Goal: Task Accomplishment & Management: Complete application form

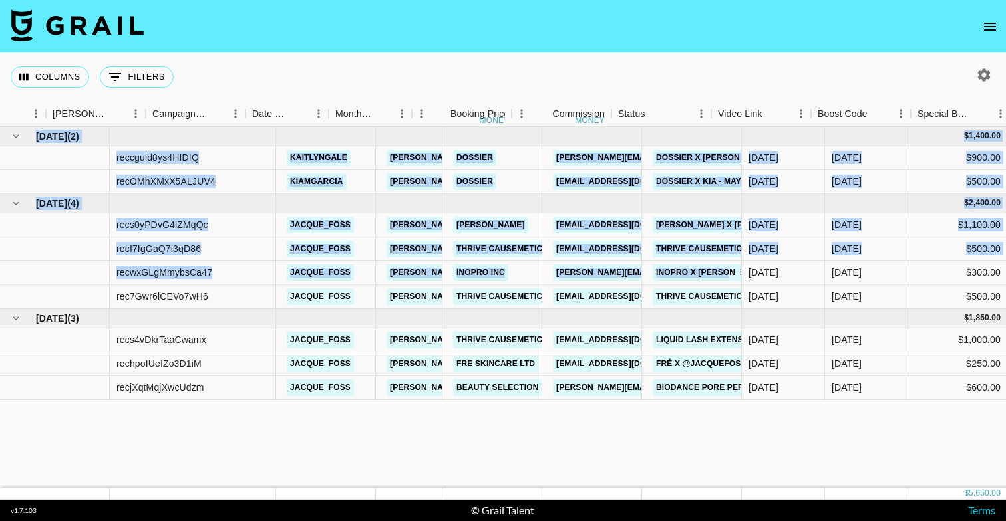
scroll to position [0, 496]
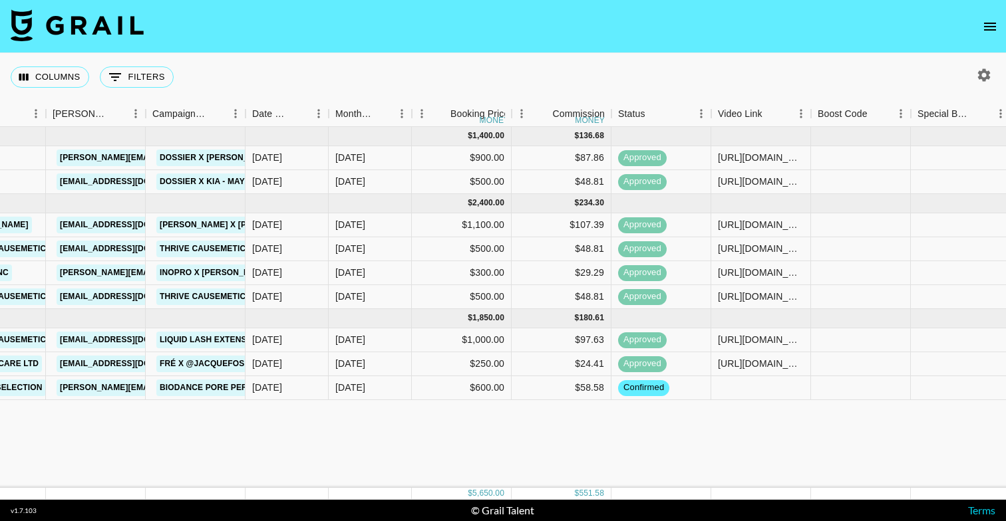
click at [247, 441] on div "[DATE] ( 2 ) $ 1,400.00 $ 136.68 reccguid8ys4HIDIQ [PERSON_NAME] [PERSON_NAME][…" at bounding box center [633, 307] width 2258 height 361
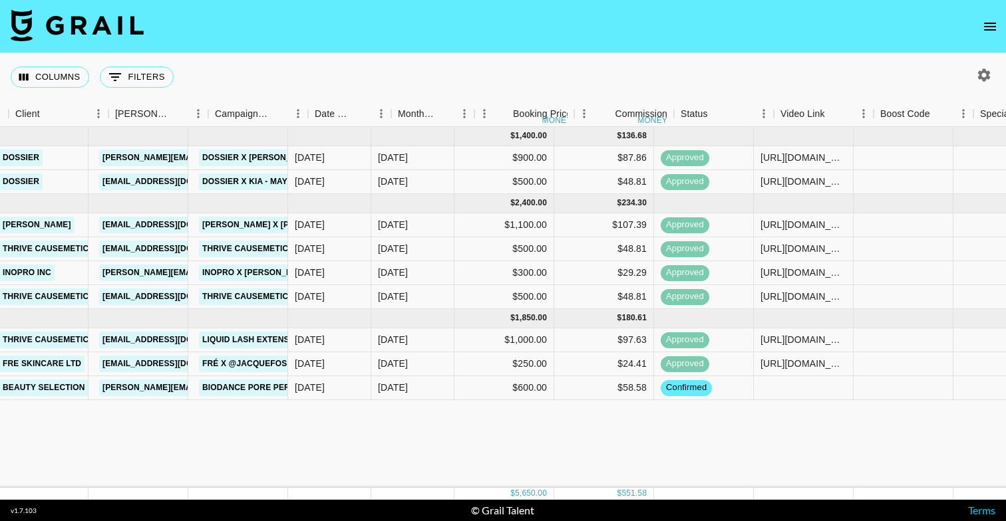
scroll to position [0, 551]
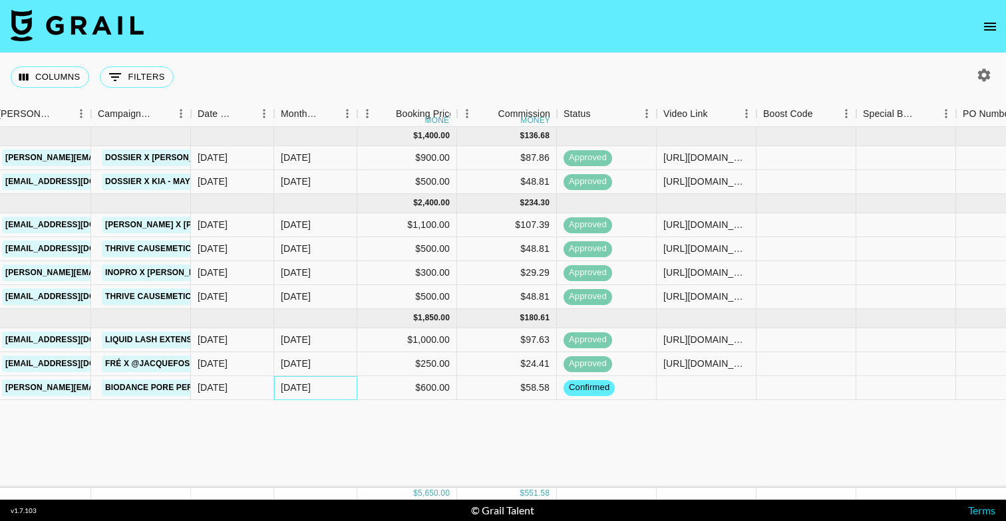
click at [304, 386] on div "[DATE]" at bounding box center [296, 387] width 30 height 13
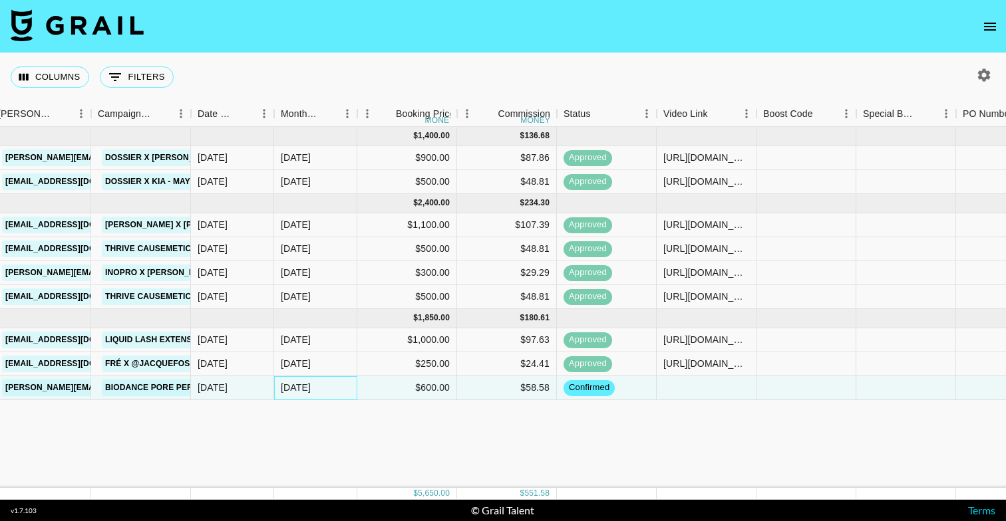
click at [304, 386] on div "[DATE]" at bounding box center [296, 387] width 30 height 13
click at [292, 387] on div "[DATE]" at bounding box center [296, 387] width 30 height 13
click at [320, 391] on div "[DATE]" at bounding box center [315, 388] width 83 height 24
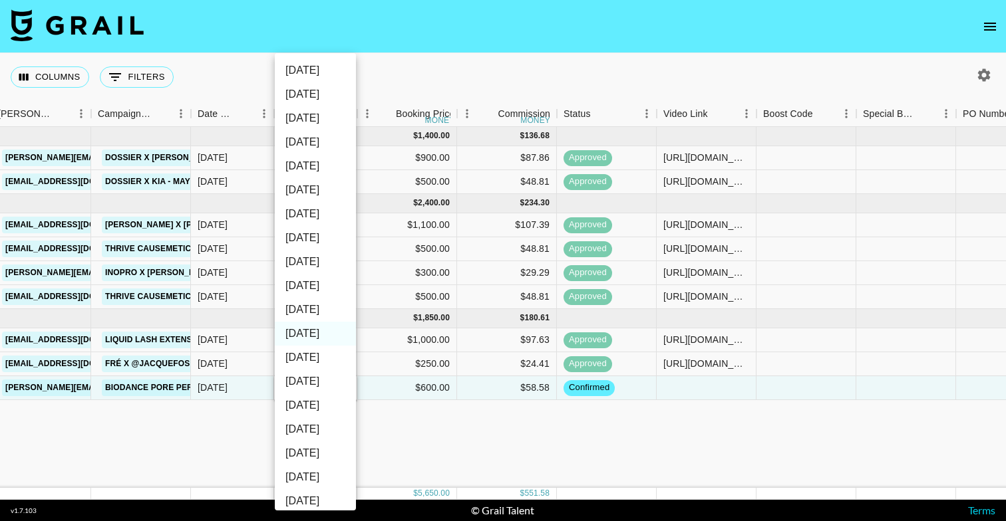
scroll to position [46, 0]
click at [312, 313] on li "[DATE]" at bounding box center [315, 312] width 81 height 24
type input "[DATE]"
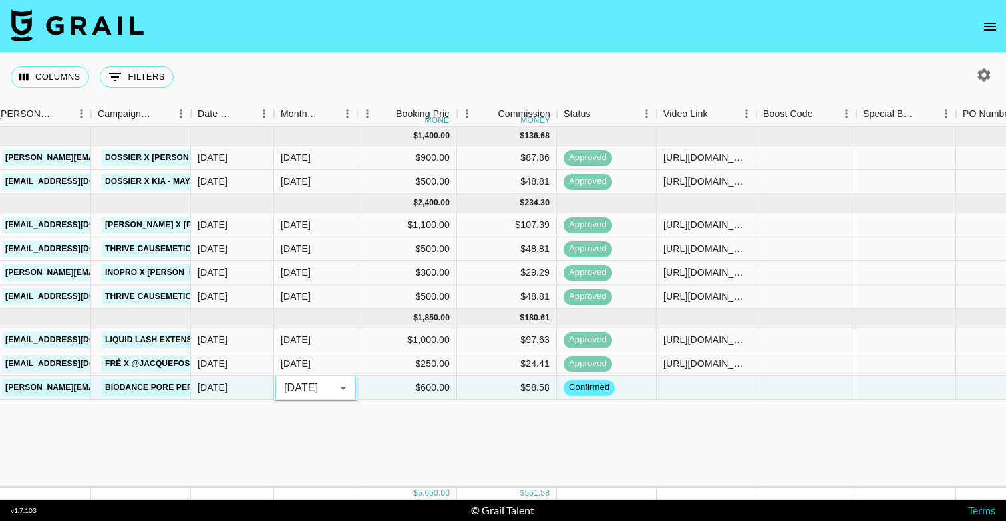
click at [324, 419] on div "[DATE] ( 2 ) $ 1,400.00 $ 136.68 reccguid8ys4HIDIQ [PERSON_NAME] [PERSON_NAME][…" at bounding box center [578, 307] width 2258 height 361
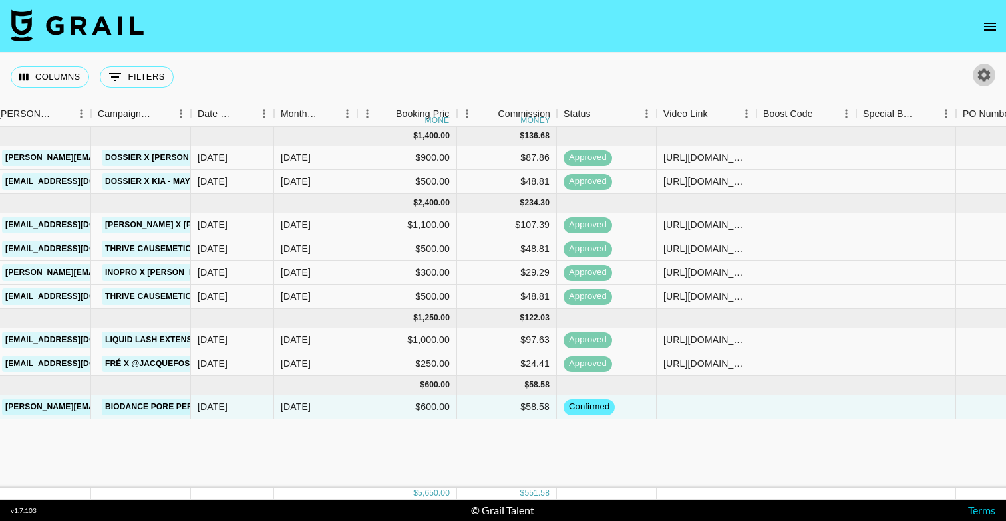
click at [985, 74] on icon "button" at bounding box center [984, 75] width 16 height 16
select select "[DATE]"
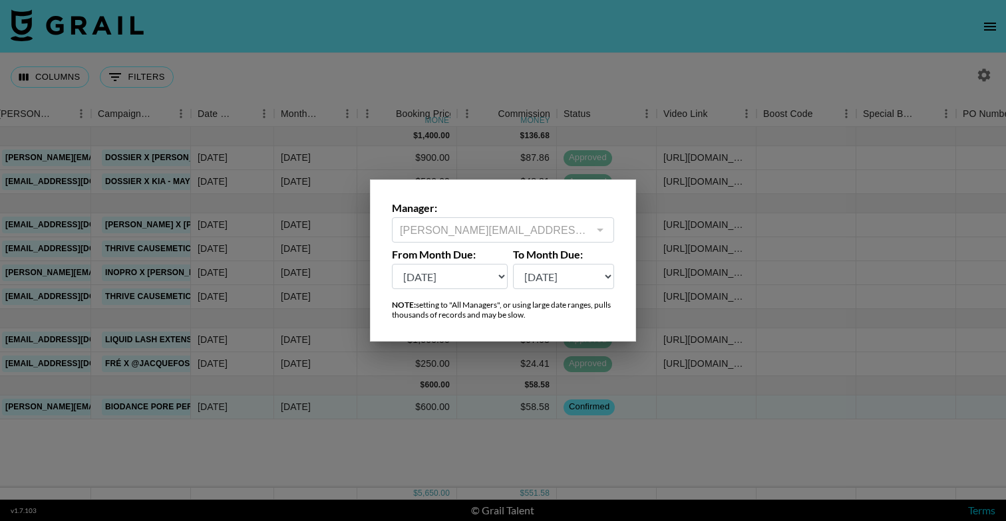
click at [529, 94] on div at bounding box center [503, 260] width 1006 height 521
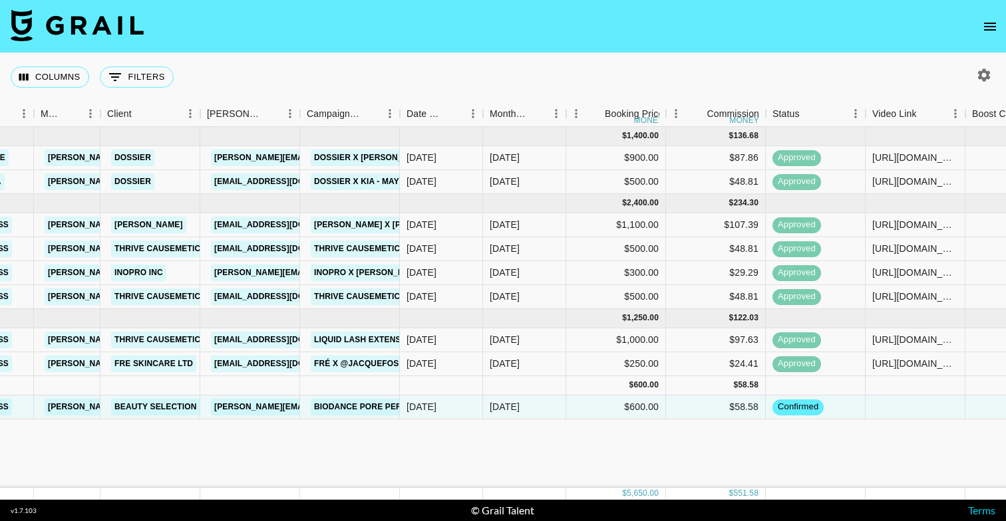
scroll to position [0, 337]
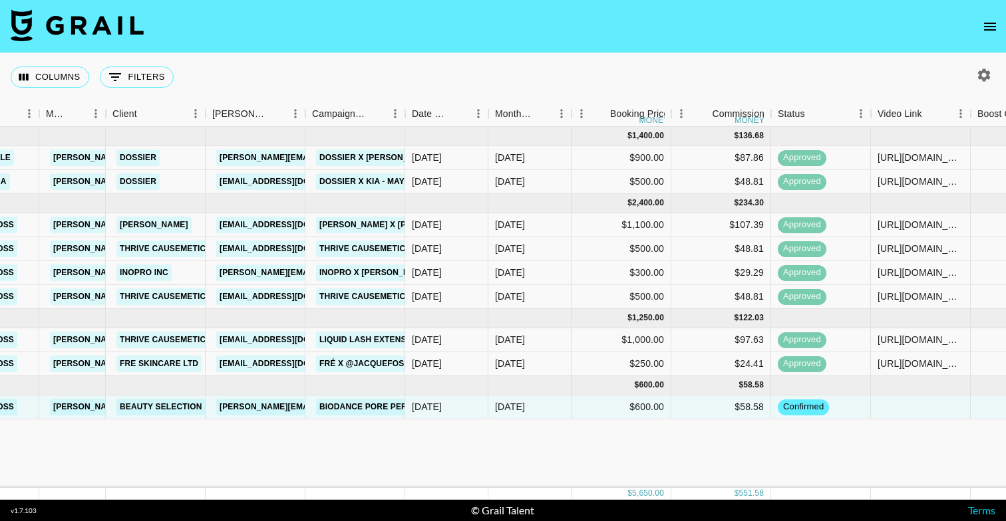
click at [990, 25] on icon "open drawer" at bounding box center [990, 27] width 16 height 16
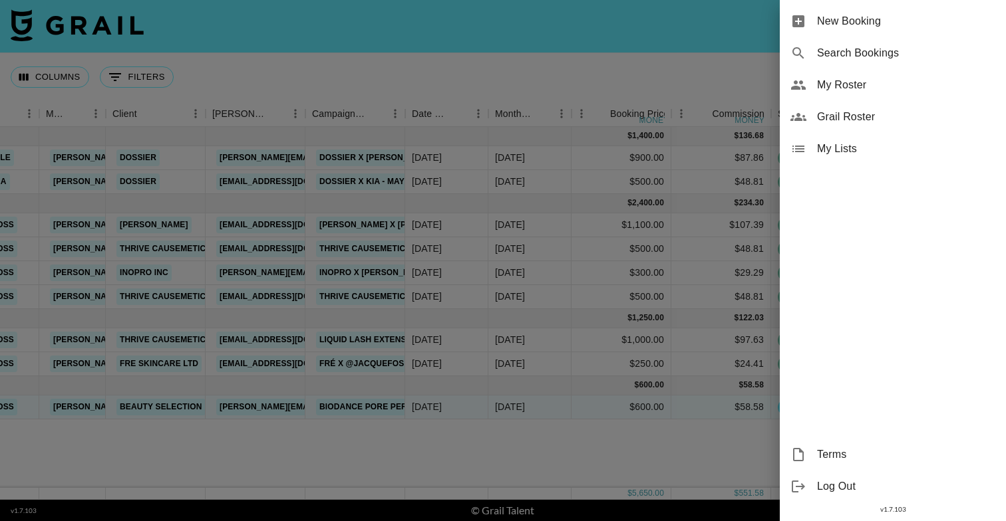
click at [925, 27] on span "New Booking" at bounding box center [906, 21] width 178 height 16
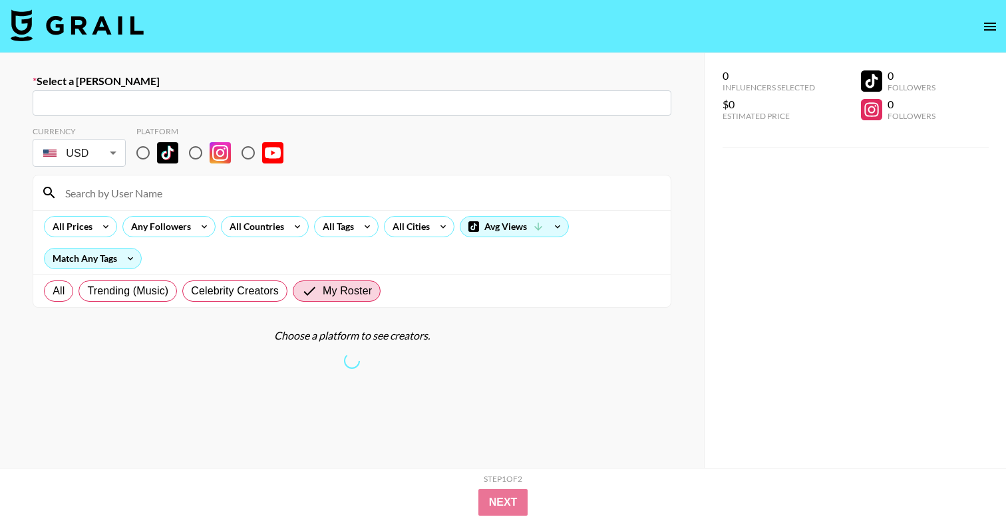
click at [269, 179] on div at bounding box center [351, 193] width 637 height 35
click at [235, 189] on input at bounding box center [359, 192] width 605 height 21
click at [146, 138] on div "Platform" at bounding box center [215, 147] width 158 height 43
click at [145, 146] on input "radio" at bounding box center [143, 153] width 28 height 28
radio input "true"
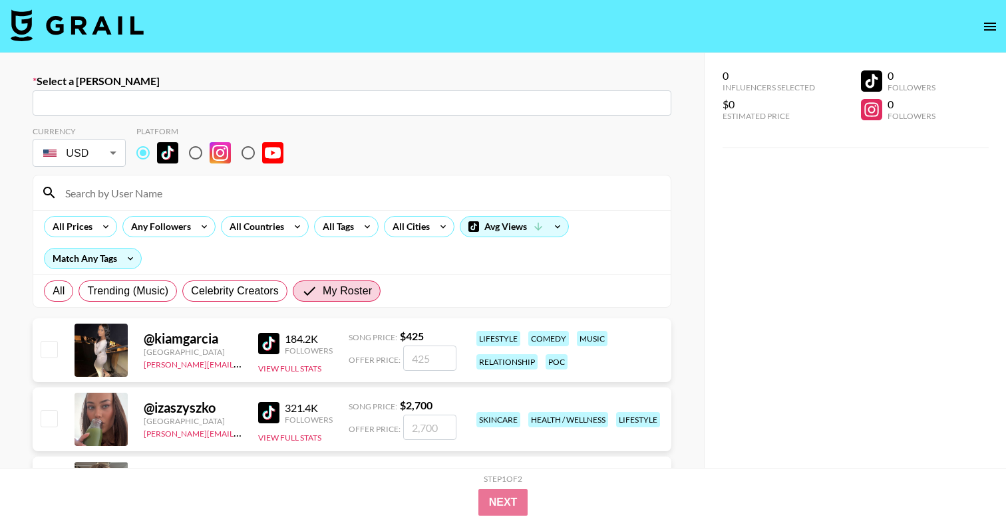
click at [137, 107] on input "text" at bounding box center [352, 103] width 623 height 15
paste input "[EMAIL_ADDRESS][DOMAIN_NAME]"
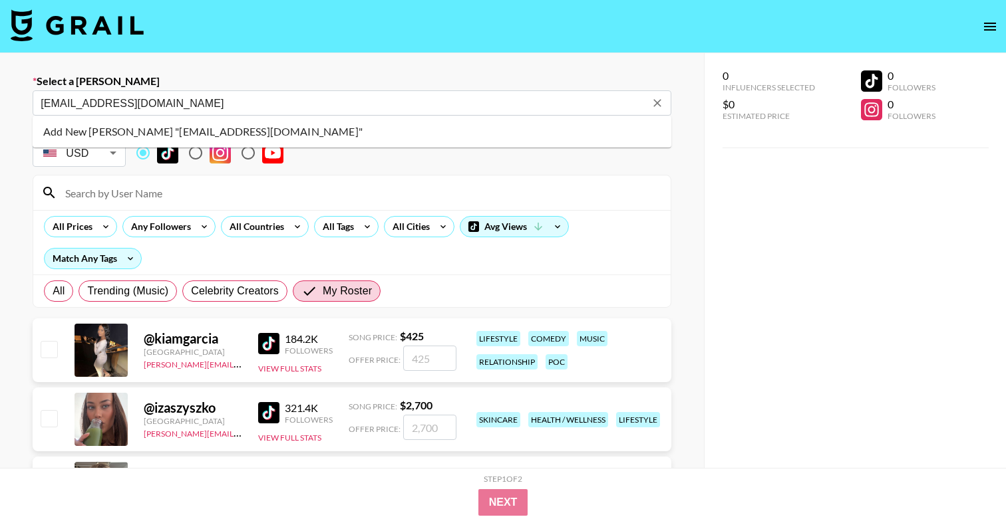
drag, startPoint x: 92, startPoint y: 104, endPoint x: 15, endPoint y: 87, distance: 79.1
click at [15, 87] on div "Select a Booker brandcollabs@lilacst.com ​ Currency USD USD ​ Platform All Pric…" at bounding box center [352, 513] width 704 height 920
drag, startPoint x: 113, startPoint y: 104, endPoint x: 0, endPoint y: 78, distance: 116.0
click at [0, 78] on div "Select a Booker lilacst.com ​ Currency USD USD ​ Platform All Prices Any Follow…" at bounding box center [352, 513] width 704 height 920
paste input "brandcollabs@"
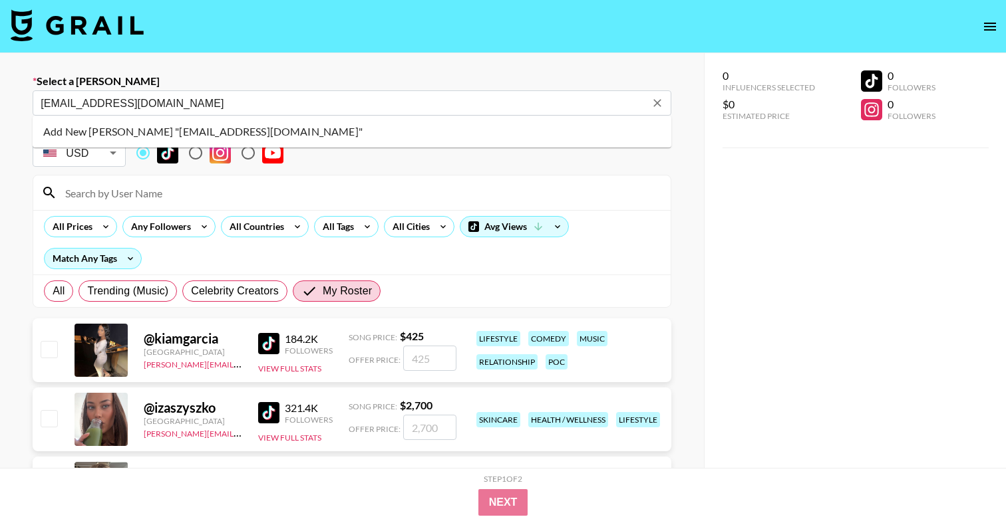
click at [152, 140] on li "Add New Booker "brandcollabs@lilacst.com"" at bounding box center [352, 131] width 639 height 21
type input "Add New Booker "brandcollabs@lilacst.com""
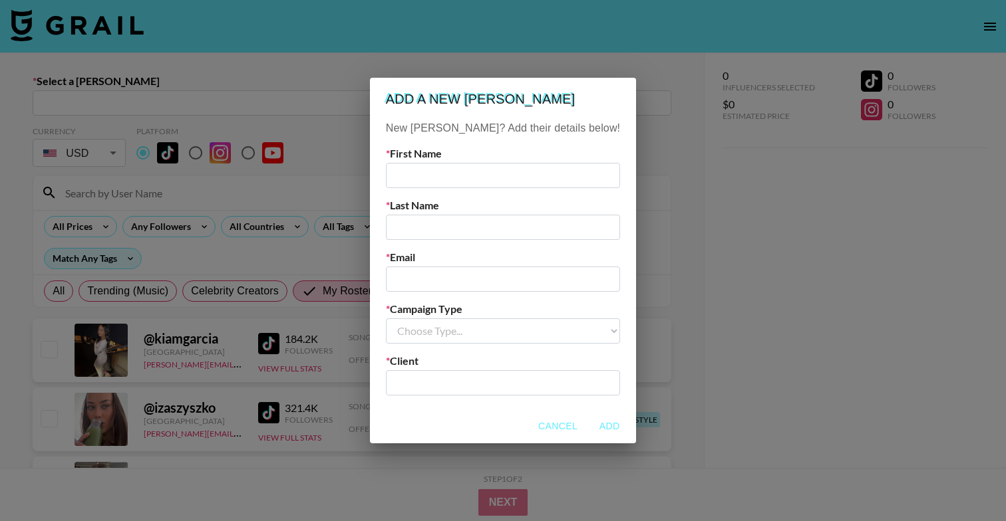
click at [446, 282] on input "email" at bounding box center [503, 279] width 234 height 25
paste input "[EMAIL_ADDRESS][DOMAIN_NAME]"
type input "[EMAIL_ADDRESS][DOMAIN_NAME]"
click at [462, 188] on div "New Booker? Add their details below! First Name Last Name Email brandcollabs@li…" at bounding box center [503, 264] width 266 height 289
click at [468, 179] on input "text" at bounding box center [503, 175] width 234 height 25
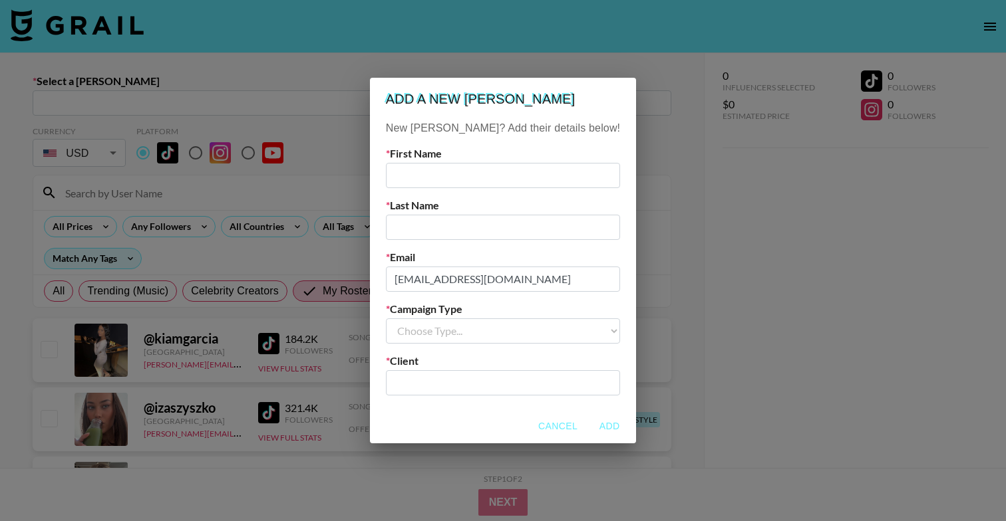
paste input "Haylee"
type input "Haylee"
click at [457, 221] on input "text" at bounding box center [503, 227] width 234 height 25
paste input "Emard"
type input "Emard"
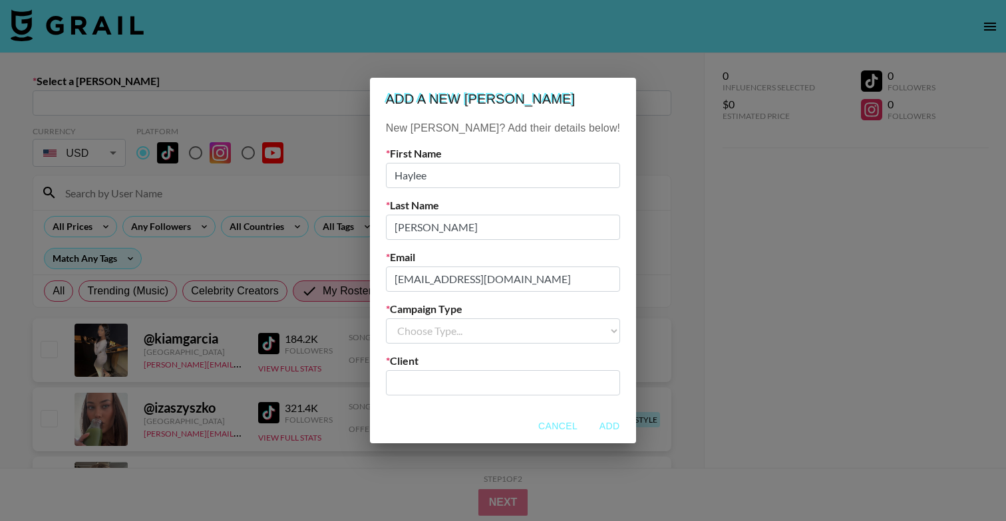
click at [451, 332] on select "Choose Type... Song Promos Brand Promos" at bounding box center [503, 331] width 234 height 25
select select "Brand"
click at [412, 319] on select "Choose Type... Song Promos Brand Promos" at bounding box center [503, 331] width 234 height 25
click at [454, 375] on input "text" at bounding box center [503, 382] width 218 height 15
click at [452, 386] on input "text" at bounding box center [503, 382] width 218 height 15
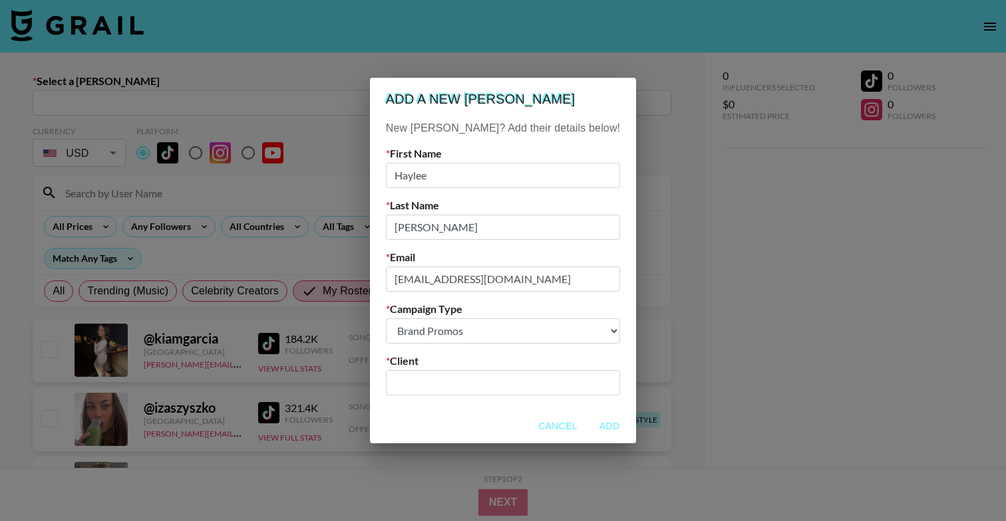
paste input "Lilac St"
click at [509, 414] on li "Add New Client: " Lilac St"" at bounding box center [503, 411] width 180 height 21
type input "Lilac St"
click at [588, 420] on button "Add" at bounding box center [609, 426] width 43 height 25
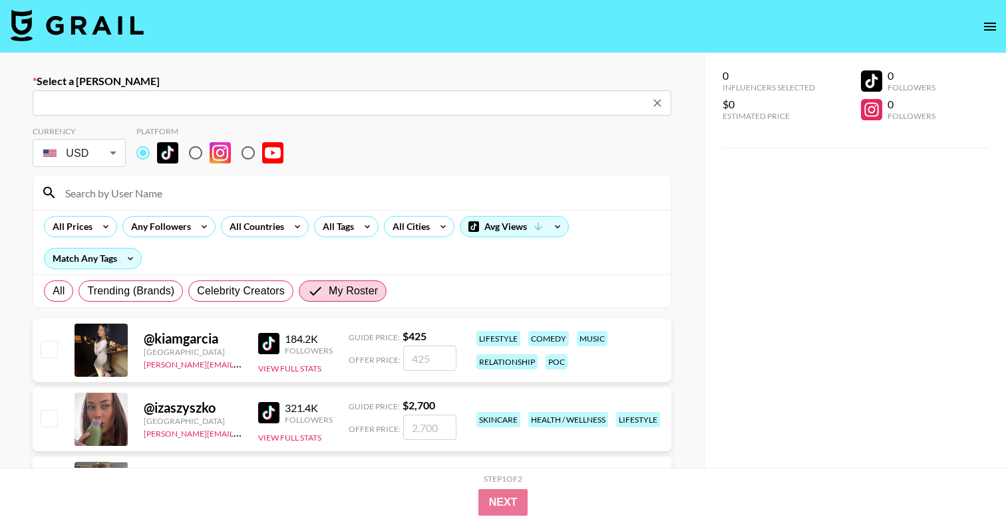
type input "brandcollabs@lilacst.com: Haylee Emard -- Lilac St -- XJFBaNKcr5WisdyuYKDrFwVw2…"
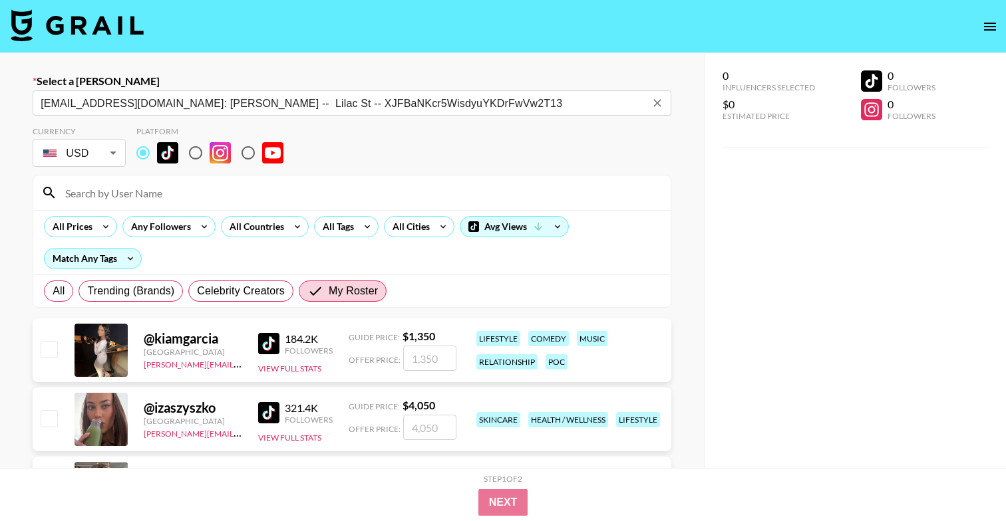
click at [212, 201] on input at bounding box center [359, 192] width 605 height 21
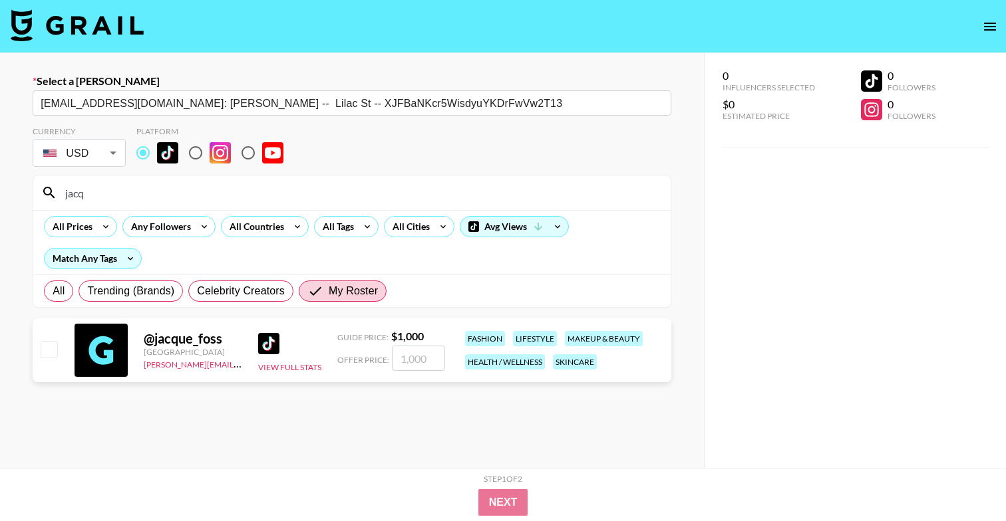
type input "jacq"
click at [414, 355] on input "number" at bounding box center [418, 358] width 53 height 25
checkbox input "true"
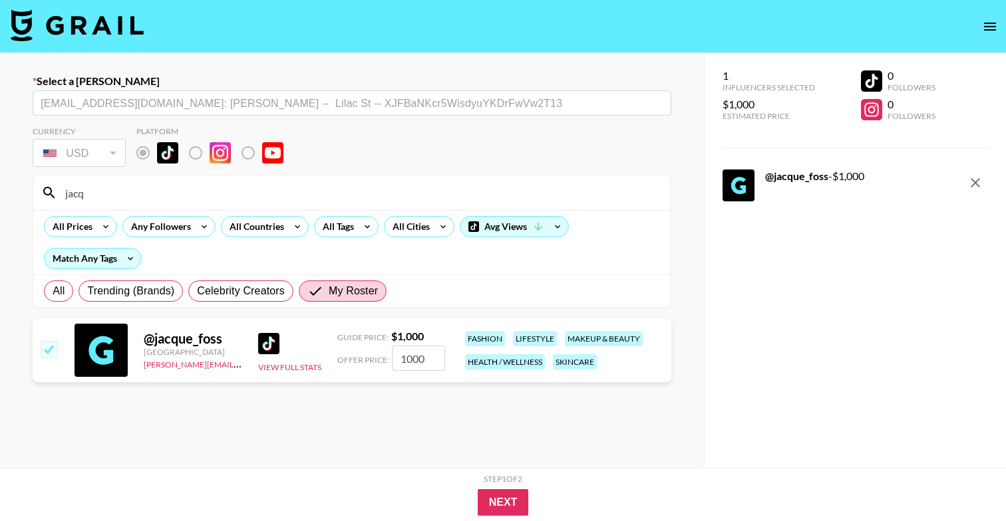
type input "1000"
click at [421, 432] on section "Currency USD USD ​ Platform jacq All Prices Any Followers All Countries All Tag…" at bounding box center [352, 323] width 639 height 415
click at [500, 508] on button "Next" at bounding box center [503, 503] width 51 height 27
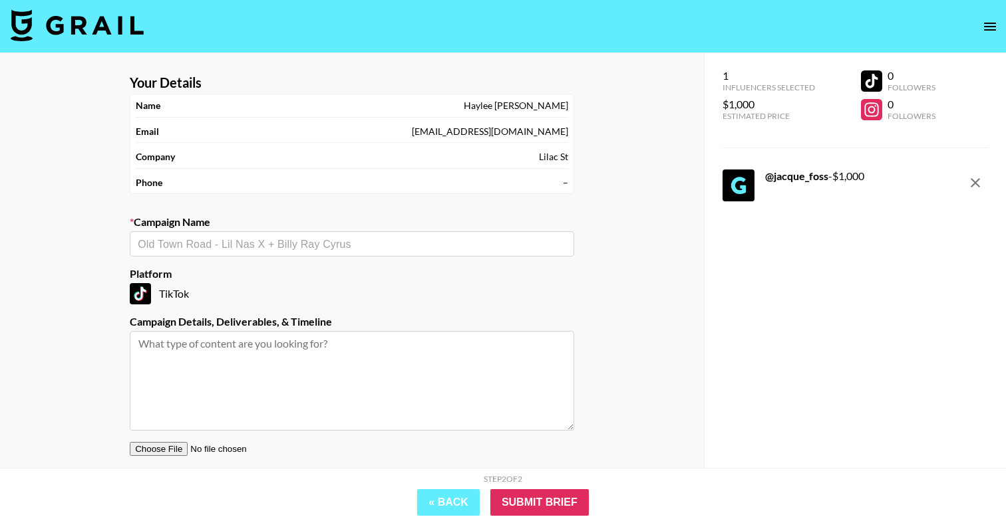
click at [412, 245] on input "text" at bounding box center [352, 244] width 428 height 15
paste input "Lilac St"
click at [265, 277] on li "Add New Campaign: " Lilac St x Jacque Foss"" at bounding box center [352, 272] width 444 height 21
type input "Lilac St x [PERSON_NAME]"
click at [264, 354] on textarea at bounding box center [352, 381] width 444 height 100
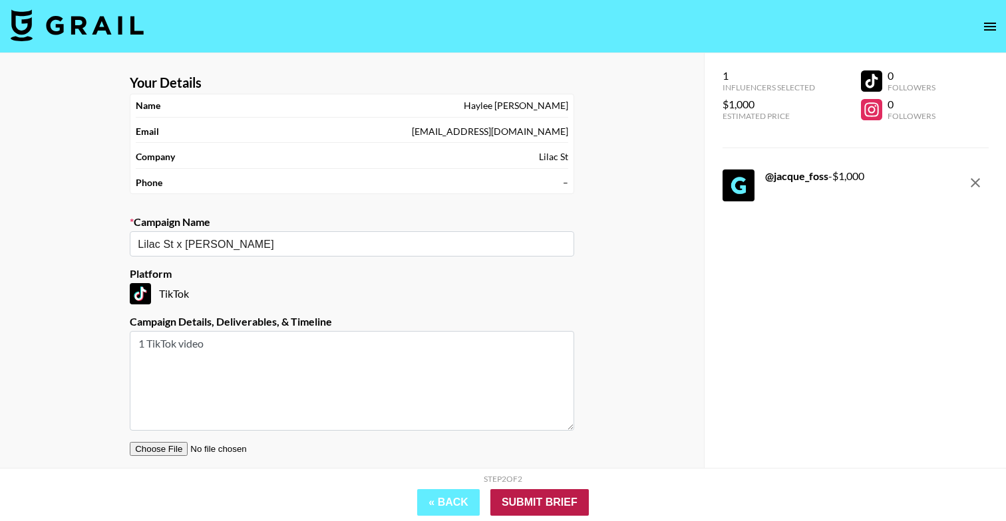
type textarea "1 TikTok video"
click at [563, 507] on input "Submit Brief" at bounding box center [539, 503] width 98 height 27
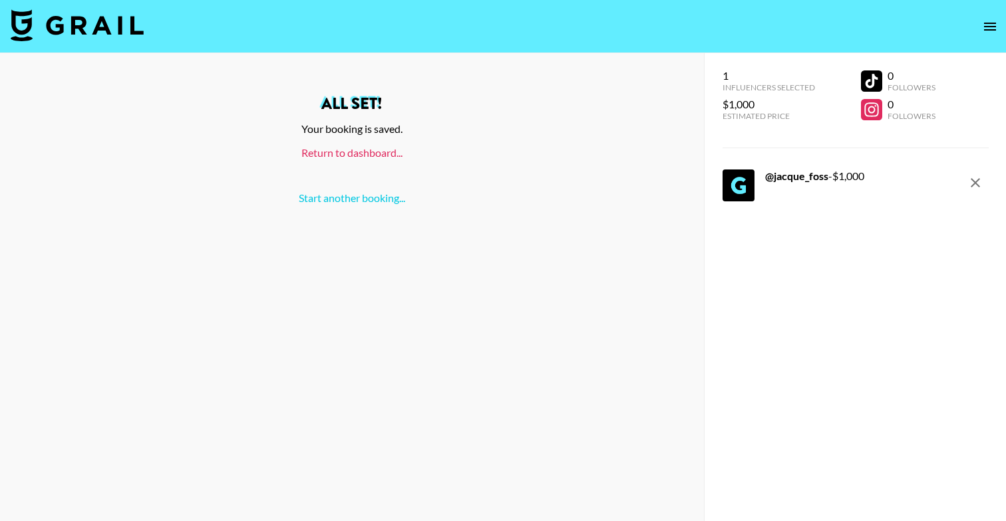
click at [349, 156] on link "Return to dashboard..." at bounding box center [351, 152] width 101 height 13
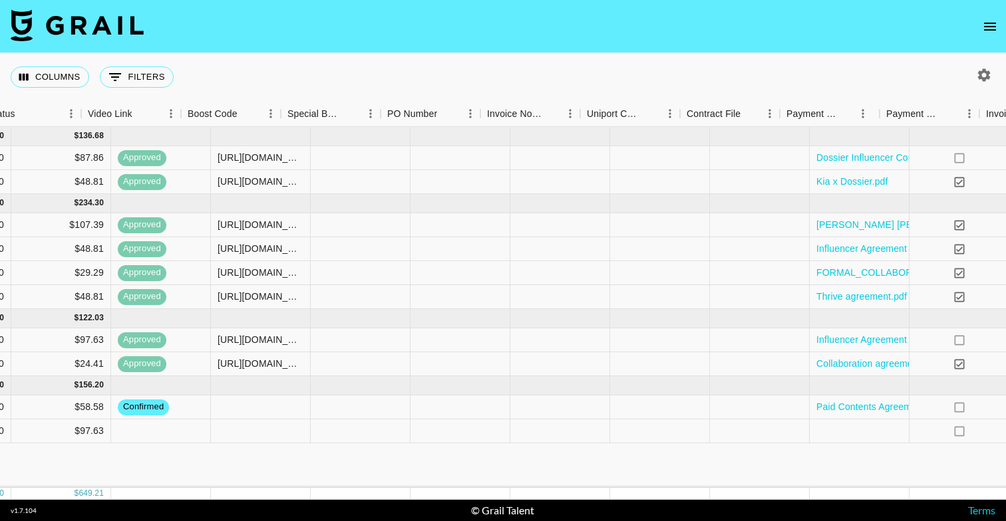
scroll to position [0, 1253]
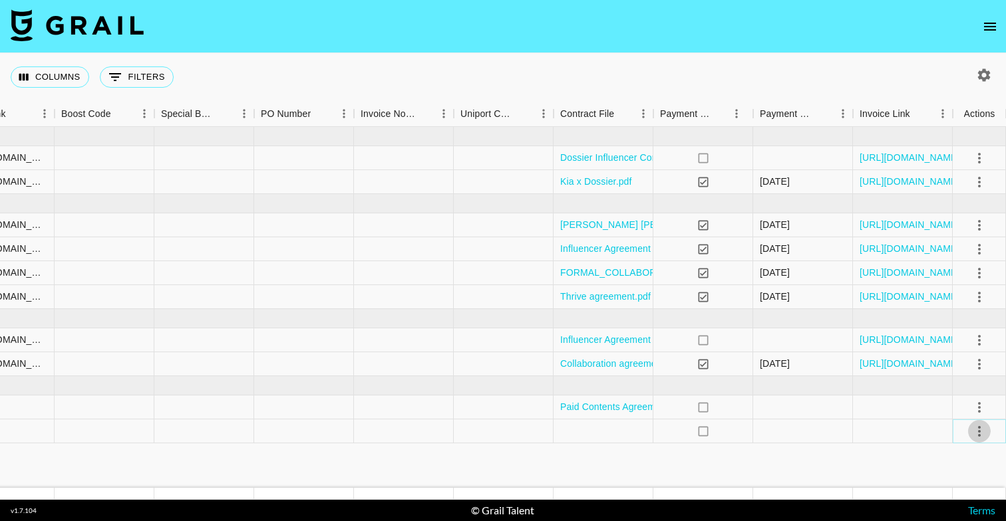
click at [977, 432] on icon "select merge strategy" at bounding box center [979, 432] width 16 height 16
click at [976, 433] on icon "select merge strategy" at bounding box center [979, 432] width 16 height 16
click at [969, 309] on li "Confirm" at bounding box center [962, 307] width 86 height 24
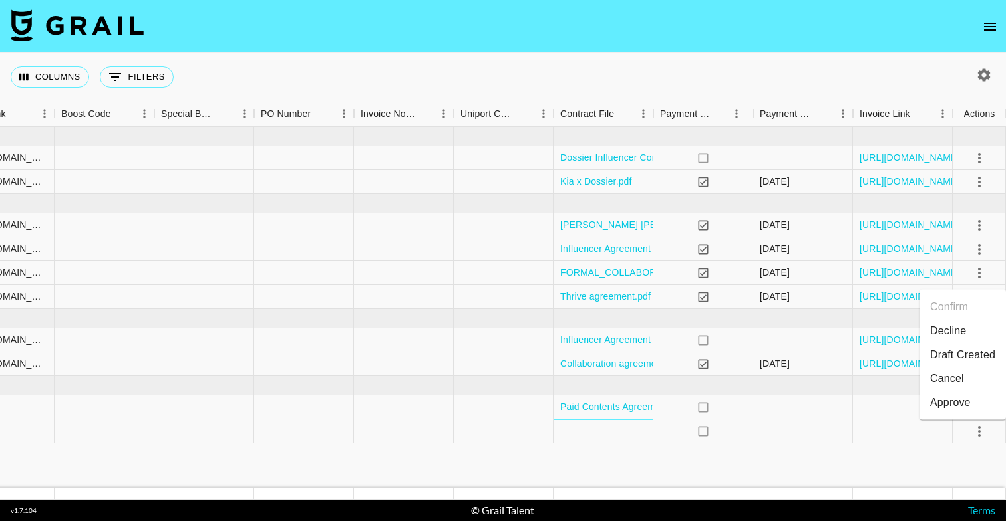
click at [571, 436] on div at bounding box center [603, 432] width 100 height 24
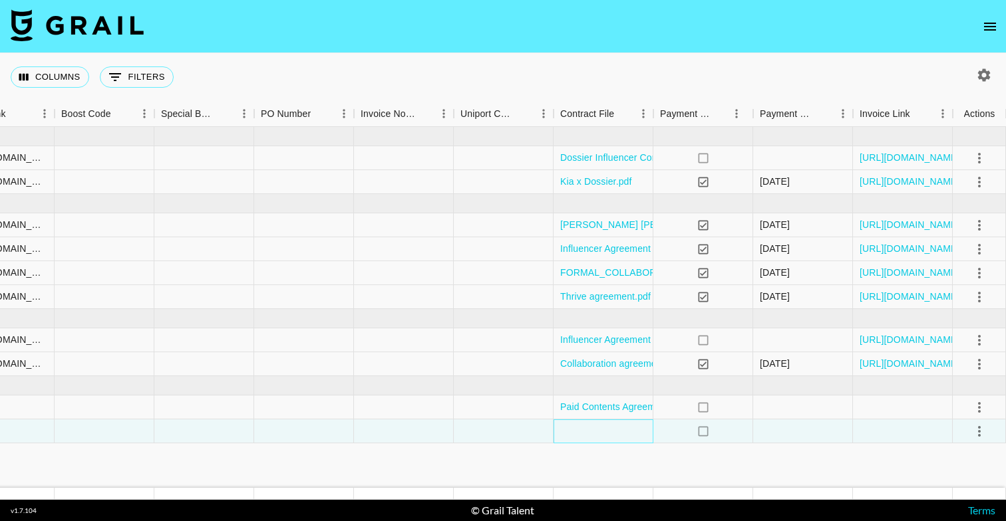
click at [571, 428] on div at bounding box center [603, 432] width 100 height 24
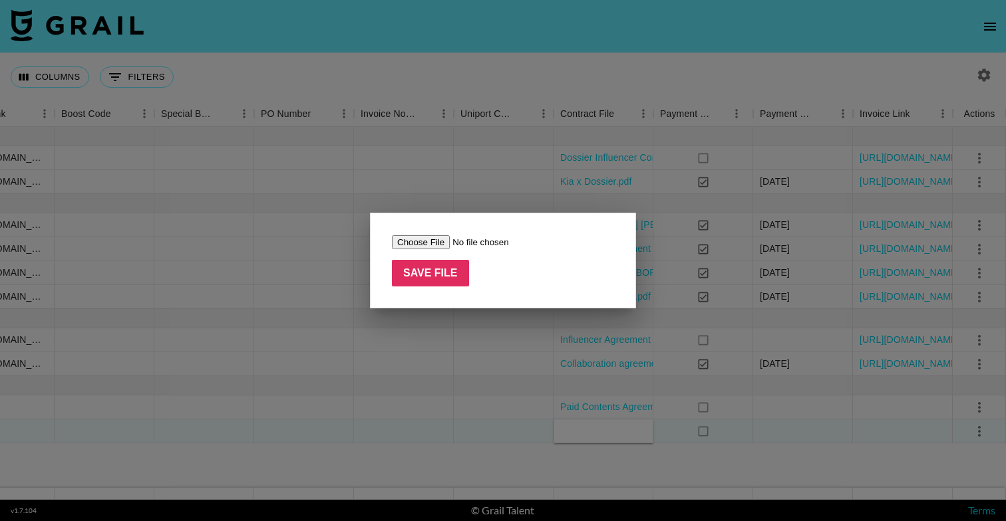
click at [402, 245] on input "file" at bounding box center [476, 242] width 168 height 14
type input "C:\fakepath\[PERSON_NAME] x Lilac St. - Influencer Collaboration.pdf"
click at [407, 272] on input "Save File" at bounding box center [430, 273] width 77 height 27
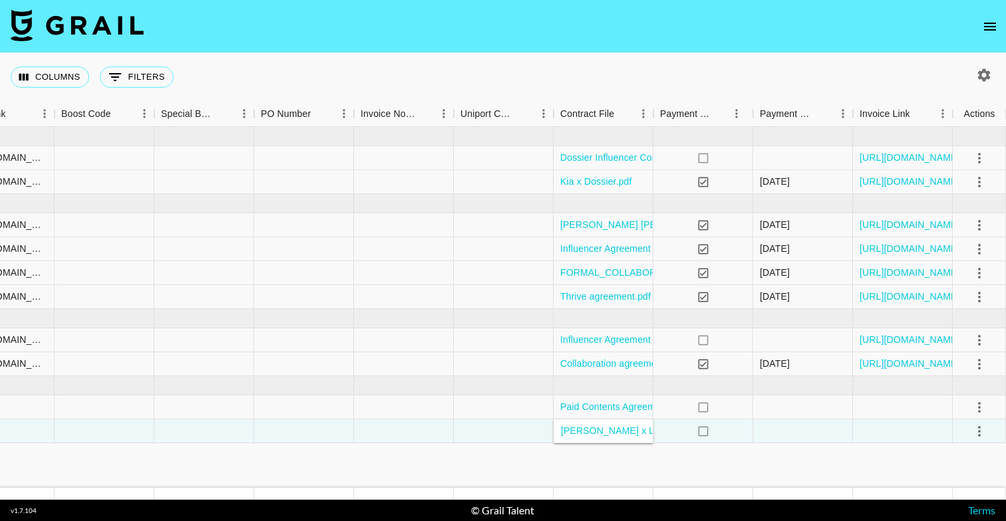
click at [519, 65] on div "Columns 0 Filters + Booking" at bounding box center [503, 77] width 1006 height 48
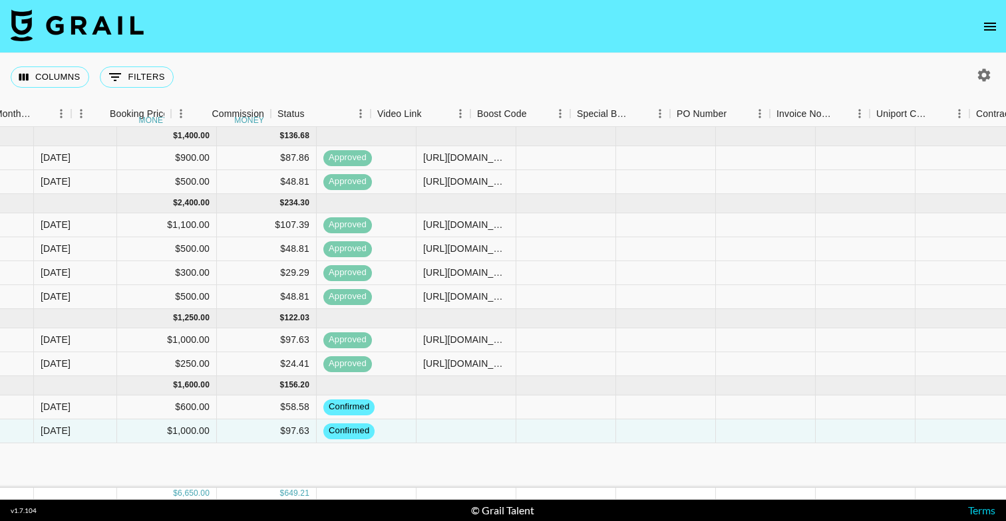
scroll to position [0, 593]
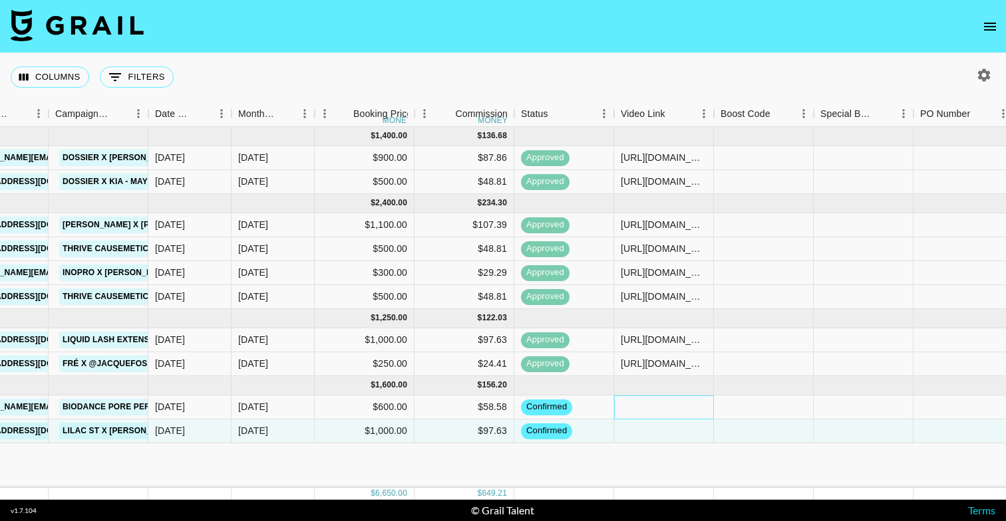
click at [656, 402] on div at bounding box center [664, 408] width 100 height 24
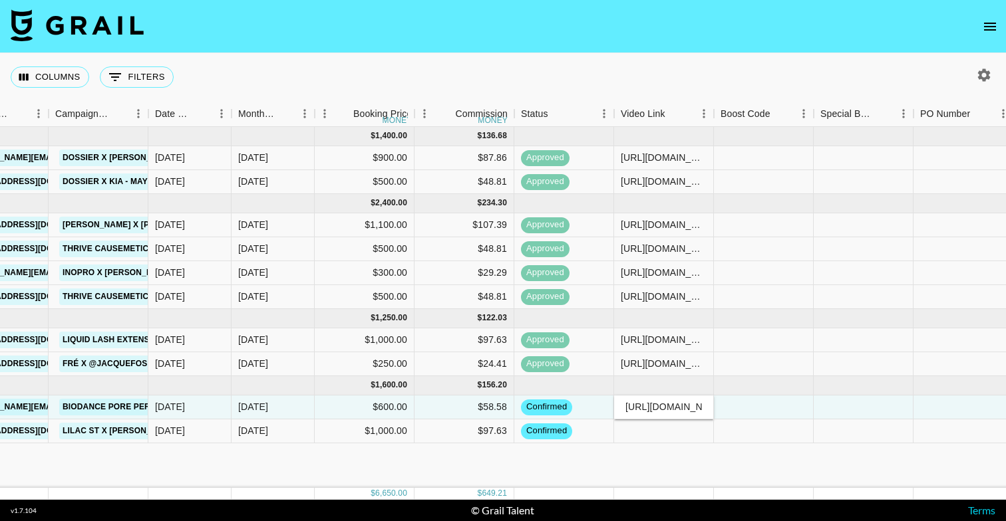
scroll to position [0, 204]
type input "[URL][DOMAIN_NAME]"
click at [741, 408] on div at bounding box center [764, 408] width 100 height 24
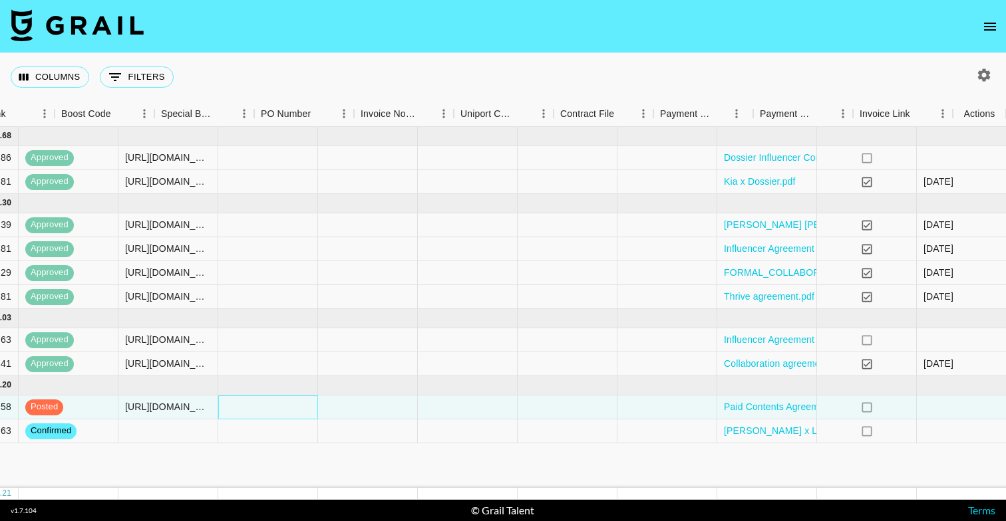
scroll to position [0, 1253]
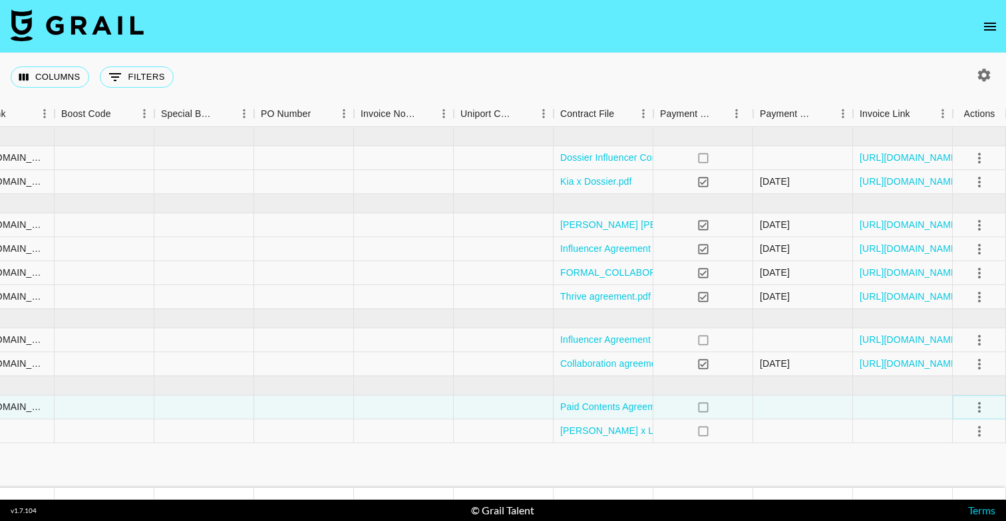
click at [979, 412] on icon "select merge strategy" at bounding box center [979, 408] width 16 height 16
click at [945, 379] on div "Approve" at bounding box center [950, 379] width 41 height 16
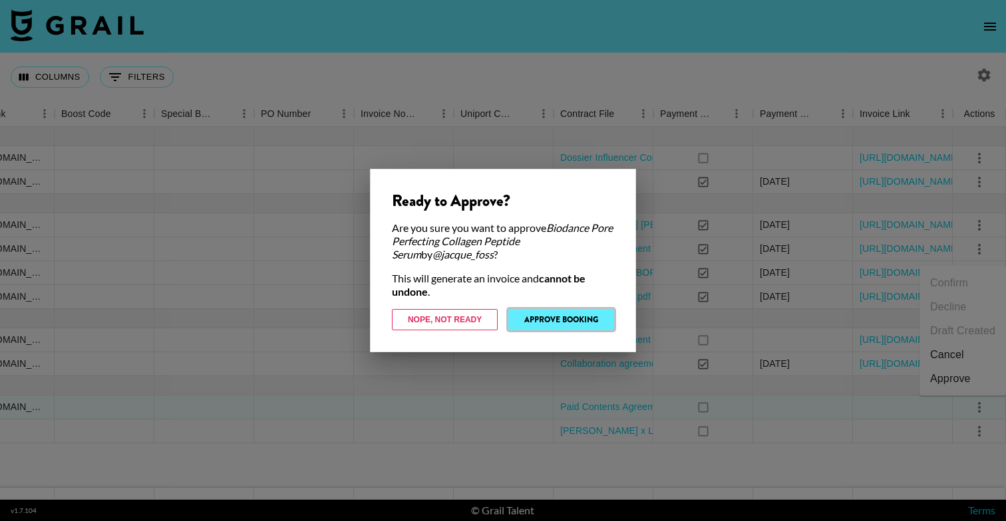
click at [588, 327] on button "Approve Booking" at bounding box center [561, 319] width 106 height 21
